Goal: Transaction & Acquisition: Obtain resource

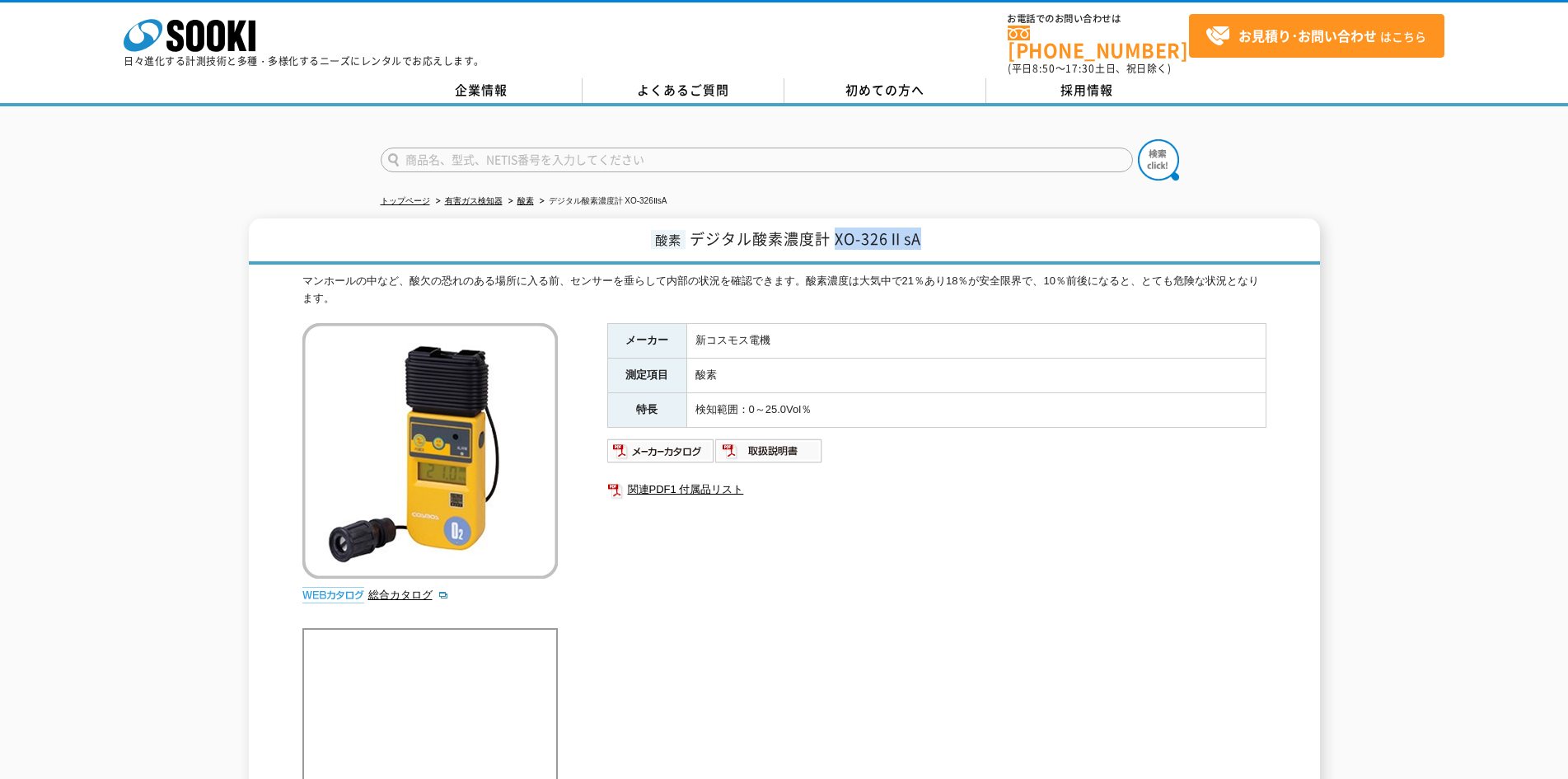
drag, startPoint x: 836, startPoint y: 231, endPoint x: 923, endPoint y: 231, distance: 87.0
click at [923, 231] on h1 "酸素 デジタル酸素濃度計 XO-326ⅡsA" at bounding box center [784, 242] width 1071 height 46
copy span "XO-326ⅡsA"
click at [697, 237] on span "デジタル酸素濃度計 XO-326ⅡsA" at bounding box center [805, 238] width 231 height 22
drag, startPoint x: 693, startPoint y: 231, endPoint x: 919, endPoint y: 231, distance: 226.0
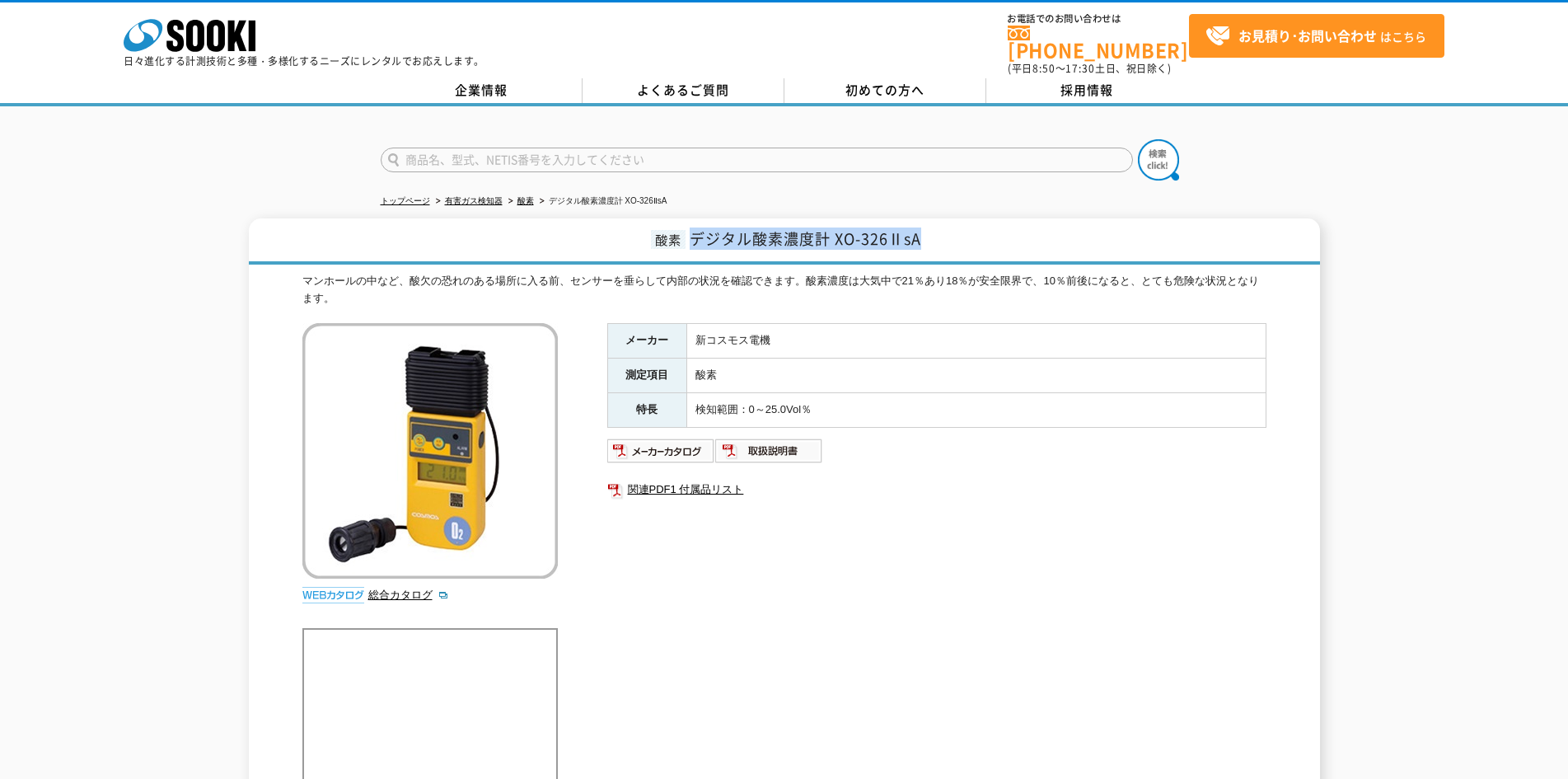
click at [919, 231] on span "デジタル酸素濃度計 XO-326ⅡsA" at bounding box center [805, 238] width 231 height 22
copy span "デジタル酸素濃度計 XO-326ⅡsA"
click at [641, 442] on img at bounding box center [662, 450] width 108 height 26
click at [694, 437] on img at bounding box center [662, 450] width 108 height 26
click at [752, 439] on img at bounding box center [770, 450] width 108 height 26
